Goal: Task Accomplishment & Management: Complete application form

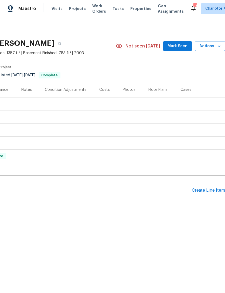
scroll to position [0, 80]
click at [207, 190] on div "Create Line Item" at bounding box center [207, 190] width 33 height 5
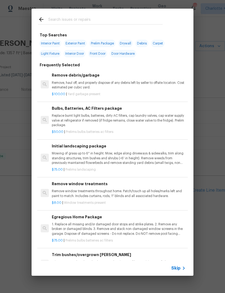
click at [92, 18] on input "text" at bounding box center [105, 20] width 114 height 8
type input "Task"
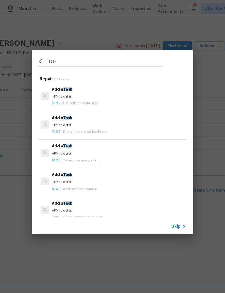
click at [114, 132] on p "$1.00 | Doors interior door hardware" at bounding box center [119, 132] width 134 height 5
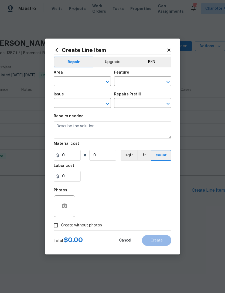
click at [113, 121] on div "Repairs needed" at bounding box center [112, 117] width 117 height 7
type input "Interior Door"
type input "Interior Door Hardware"
type textarea "HPM to detail"
type input "1"
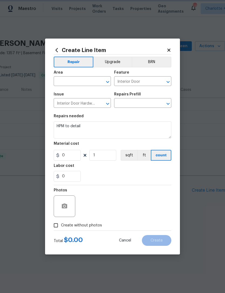
type input "Add a Task $1.00"
type input "1"
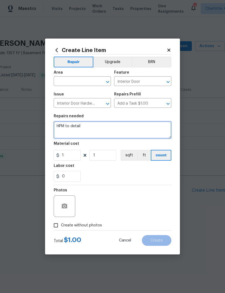
click at [89, 127] on textarea "HPM to detail" at bounding box center [112, 129] width 117 height 17
type textarea "H"
type textarea "Replace all chirping detector batteries and all burnt out bulbs. Upstairs scutt…"
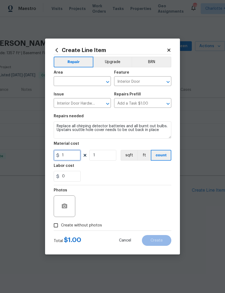
click at [75, 155] on input "1" at bounding box center [67, 155] width 27 height 11
type input "75"
click at [89, 78] on input "text" at bounding box center [75, 82] width 42 height 8
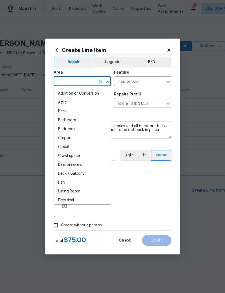
click at [91, 84] on input "text" at bounding box center [75, 82] width 42 height 8
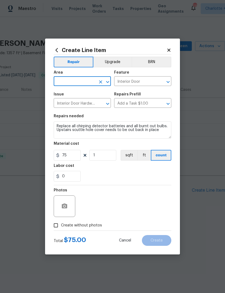
click at [89, 81] on input "text" at bounding box center [75, 82] width 42 height 8
click at [90, 106] on li "Interior Overall" at bounding box center [82, 102] width 57 height 9
type input "Interior Overall"
click at [90, 106] on input "Interior Door Hardware" at bounding box center [75, 103] width 42 height 8
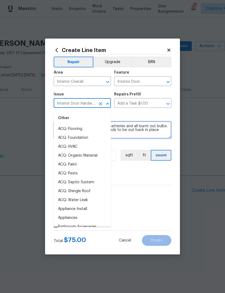
click at [128, 123] on textarea "Replace all chirping detector batteries and all burnt out bulbs. Upstairs scutt…" at bounding box center [112, 129] width 117 height 17
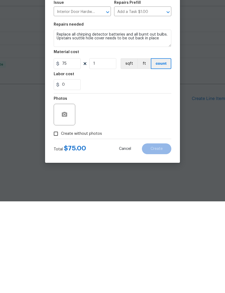
click at [56, 220] on input "Create without photos" at bounding box center [56, 225] width 10 height 10
checkbox input "true"
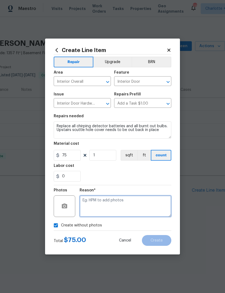
click at [131, 201] on textarea at bounding box center [125, 206] width 92 height 22
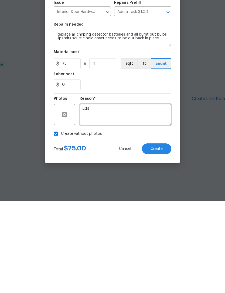
type textarea "Edit"
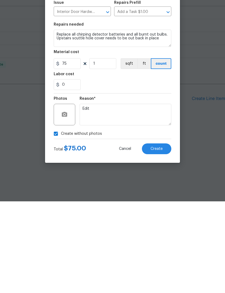
click at [159, 238] on span "Create" at bounding box center [156, 240] width 12 height 4
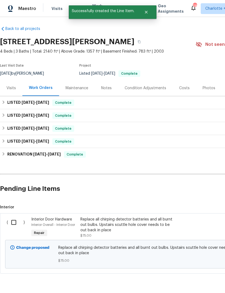
scroll to position [17, 0]
click at [14, 216] on input "checkbox" at bounding box center [15, 221] width 15 height 11
checkbox input "true"
click at [208, 279] on span "Create Work Order" at bounding box center [194, 279] width 36 height 7
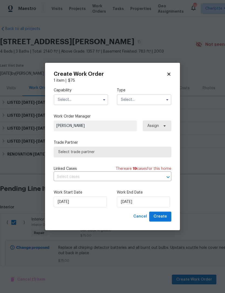
click at [92, 99] on input "text" at bounding box center [81, 99] width 54 height 11
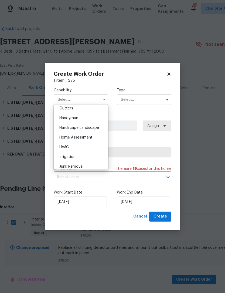
scroll to position [288, 0]
click at [92, 121] on div "Handyman" at bounding box center [81, 119] width 52 height 10
type input "Handyman"
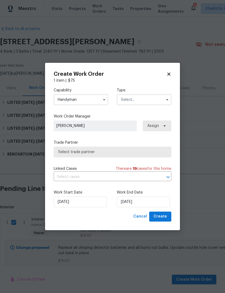
click at [132, 100] on input "text" at bounding box center [144, 99] width 54 height 11
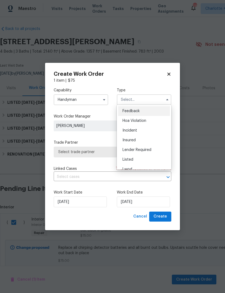
click at [131, 159] on span "Listed" at bounding box center [127, 160] width 11 height 4
type input "Listed"
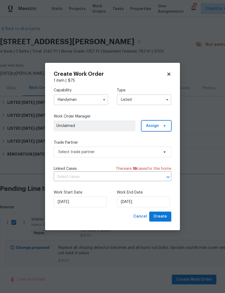
click at [161, 127] on span at bounding box center [163, 126] width 6 height 4
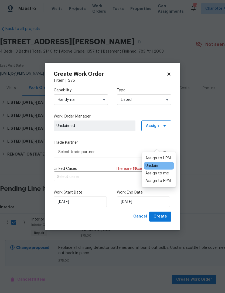
click at [159, 170] on div "Assign to me" at bounding box center [156, 172] width 23 height 5
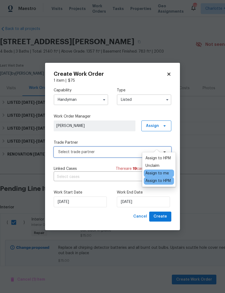
click at [123, 152] on span "Select trade partner" at bounding box center [108, 151] width 100 height 5
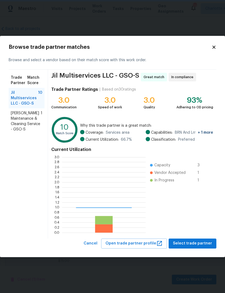
scroll to position [75, 83]
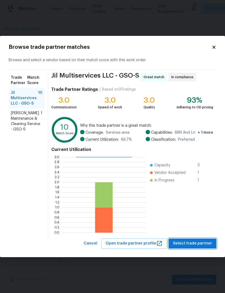
click at [194, 243] on span "Select trade partner" at bounding box center [192, 243] width 39 height 7
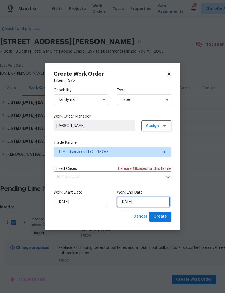
click at [150, 201] on input "[DATE]" at bounding box center [143, 201] width 53 height 11
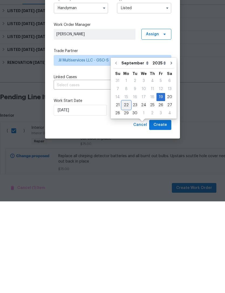
click at [126, 193] on div "22" at bounding box center [126, 197] width 9 height 8
type input "[DATE]"
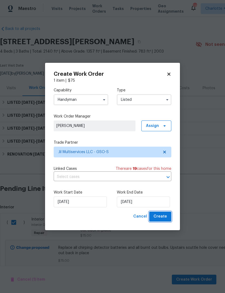
click at [168, 218] on button "Create" at bounding box center [160, 216] width 22 height 10
checkbox input "false"
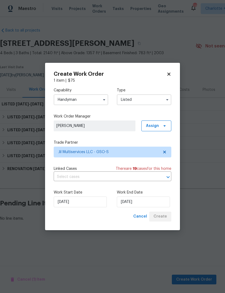
scroll to position [0, 0]
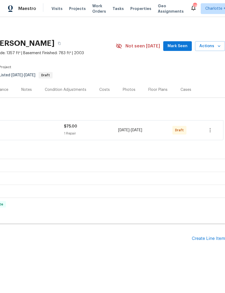
scroll to position [0, 80]
click at [209, 131] on icon "button" at bounding box center [210, 130] width 6 height 6
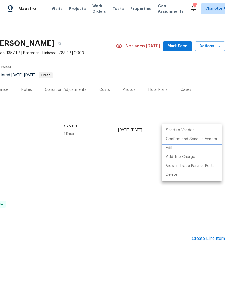
click at [204, 138] on li "Confirm and Send to Vendor" at bounding box center [191, 139] width 60 height 9
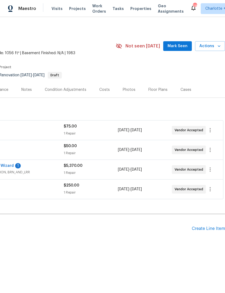
scroll to position [0, 80]
click at [211, 170] on icon "button" at bounding box center [210, 169] width 6 height 6
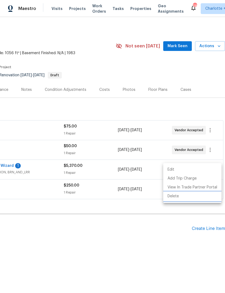
click at [175, 198] on li "Delete" at bounding box center [192, 196] width 58 height 9
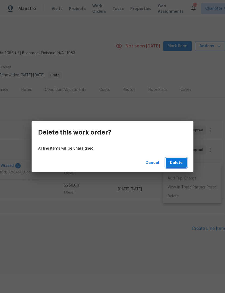
click at [178, 163] on span "Delete" at bounding box center [176, 162] width 13 height 7
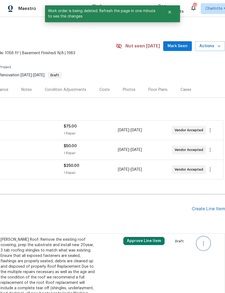
click at [205, 243] on icon "button" at bounding box center [203, 243] width 6 height 6
click at [210, 242] on li "Cancel" at bounding box center [207, 243] width 21 height 9
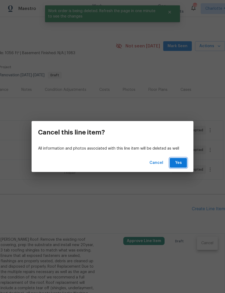
click at [183, 163] on button "Yes" at bounding box center [177, 163] width 17 height 10
